Goal: Transaction & Acquisition: Purchase product/service

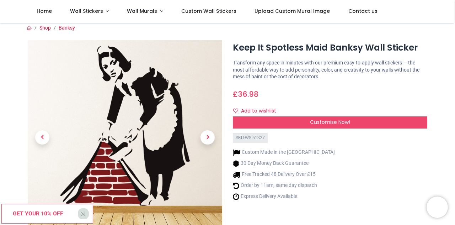
scroll to position [4, 0]
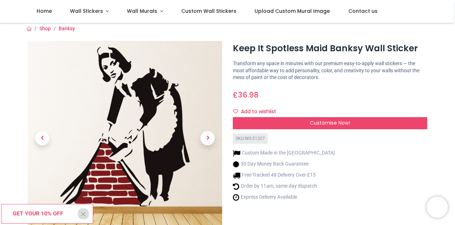
click at [175, 120] on img at bounding box center [125, 138] width 195 height 195
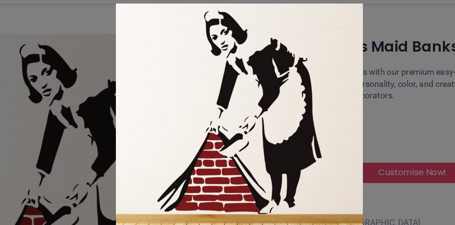
click at [118, 54] on div at bounding box center [227, 112] width 455 height 225
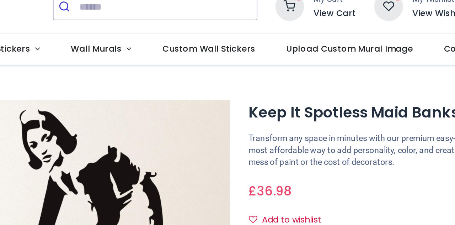
scroll to position [0, 0]
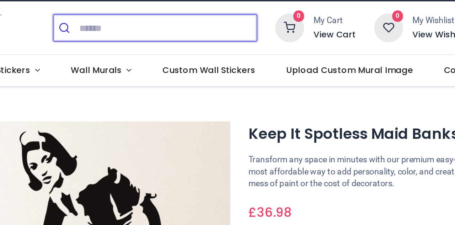
click at [170, 28] on input "search" at bounding box center [185, 28] width 105 height 16
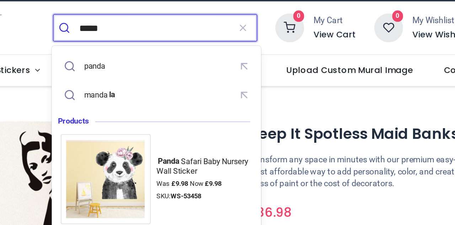
type input "*****"
click at [117, 20] on button "submit" at bounding box center [124, 28] width 15 height 16
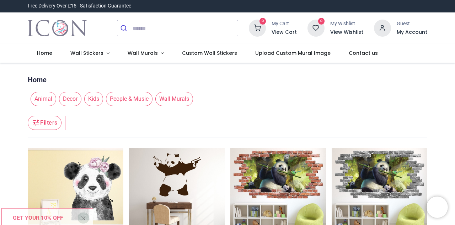
scroll to position [16, 0]
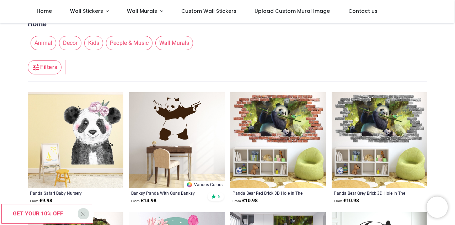
click at [174, 122] on img at bounding box center [177, 140] width 96 height 96
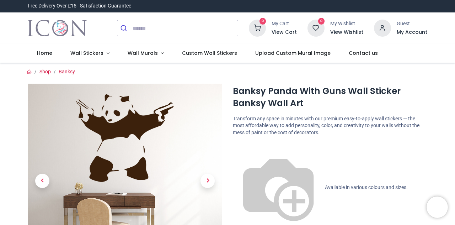
click at [174, 146] on img at bounding box center [125, 181] width 195 height 195
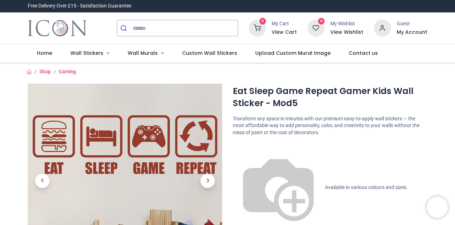
click at [325, 184] on span "Available in various colours and sizes." at bounding box center [366, 187] width 83 height 6
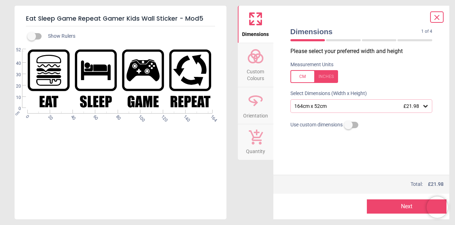
click at [440, 19] on icon at bounding box center [437, 17] width 9 height 9
